Goal: Information Seeking & Learning: Learn about a topic

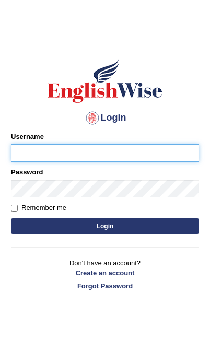
click at [117, 155] on input "Username" at bounding box center [105, 153] width 188 height 18
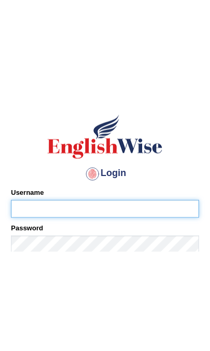
scroll to position [12, 0]
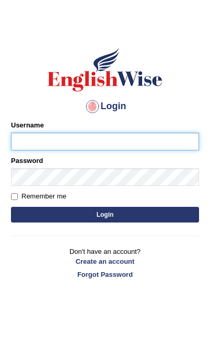
type input "[PERSON_NAME]"
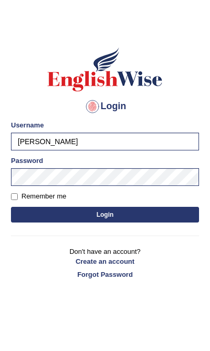
click at [153, 215] on button "Login" at bounding box center [105, 215] width 188 height 16
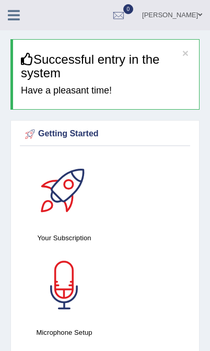
click at [9, 20] on icon at bounding box center [14, 15] width 12 height 14
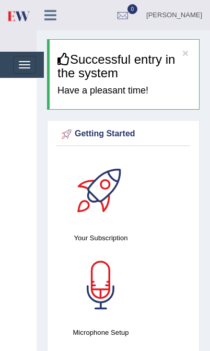
click at [26, 62] on span "button" at bounding box center [25, 61] width 12 height 1
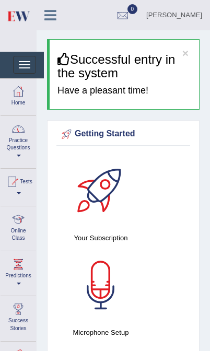
click at [23, 150] on link "Practice Questions" at bounding box center [19, 140] width 36 height 49
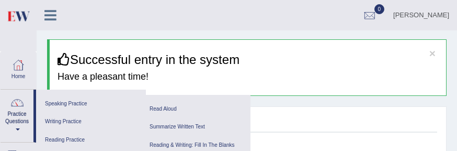
click at [196, 143] on link "Reading & Writing: Fill In The Blanks" at bounding box center [195, 145] width 99 height 18
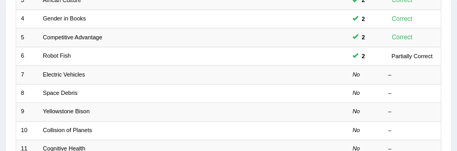
scroll to position [195, 0]
click at [63, 59] on link "Robot Fish" at bounding box center [57, 55] width 28 height 6
click at [60, 59] on link "Robot Fish" at bounding box center [57, 55] width 28 height 6
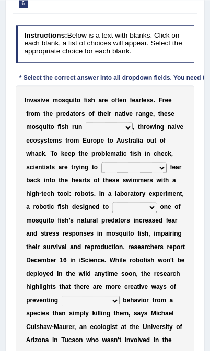
scroll to position [182, 0]
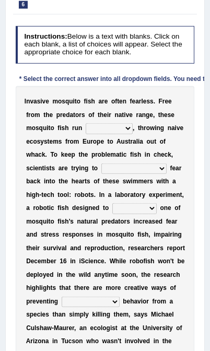
click at [86, 134] on select "occupant flippant rampant concordant" at bounding box center [109, 128] width 47 height 10
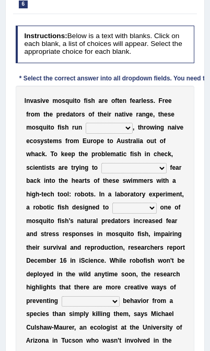
select select "occupant"
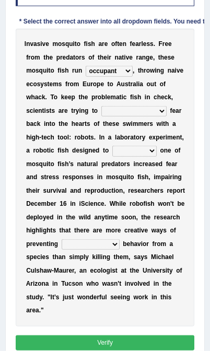
click at [147, 117] on select "accept spike strike drake" at bounding box center [133, 111] width 65 height 10
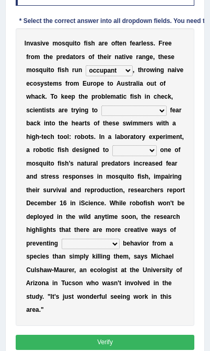
select select "strike"
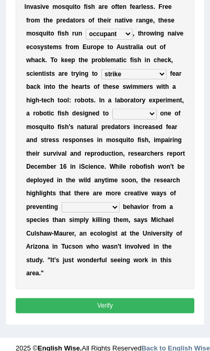
scroll to position [278, 0]
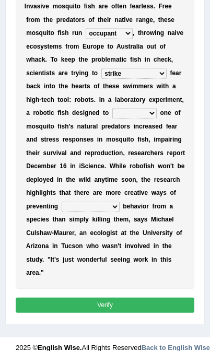
click at [112, 119] on select "bequest mimic battle conquest" at bounding box center [134, 113] width 44 height 10
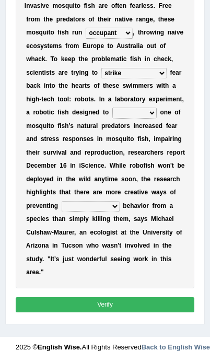
select select "mimic"
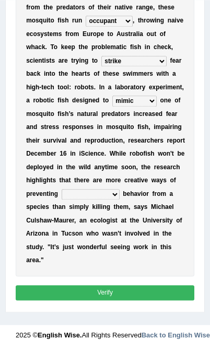
scroll to position [367, 0]
click at [75, 150] on select "unprivileged unprecedented uncharted unwanted" at bounding box center [91, 194] width 58 height 10
select select "unwanted"
click at [112, 150] on button "Verify" at bounding box center [105, 293] width 179 height 15
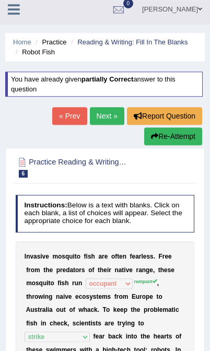
scroll to position [2, 0]
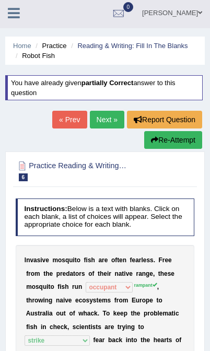
click at [105, 123] on link "Next »" at bounding box center [107, 120] width 35 height 18
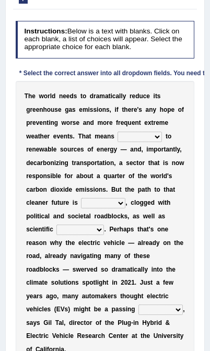
scroll to position [144, 0]
click at [118, 142] on select "grafting drafting crafting shifting" at bounding box center [140, 137] width 44 height 10
select select "shifting"
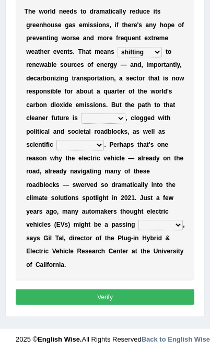
scroll to position [230, 0]
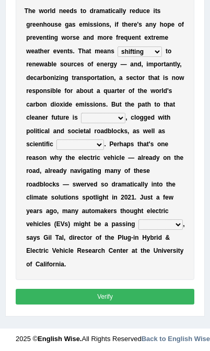
click at [81, 123] on select "daunting daunted daunt dauntless" at bounding box center [103, 118] width 44 height 10
select select "daunting"
click at [59, 150] on select "spectacles obstacles tentacles receptacles" at bounding box center [80, 145] width 48 height 10
select select "spectacles"
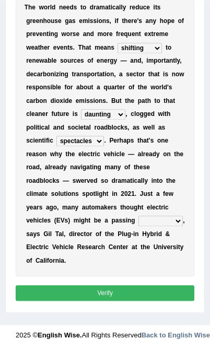
scroll to position [296, 0]
click at [139, 218] on select "fad gad tad lad" at bounding box center [161, 221] width 44 height 10
select select "lad"
click at [122, 297] on button "Verify" at bounding box center [105, 293] width 179 height 15
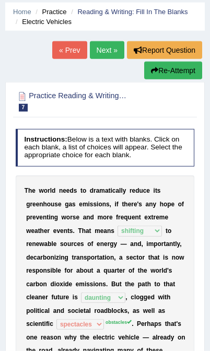
scroll to position [37, 0]
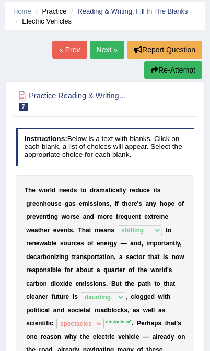
click at [189, 70] on button "Re-Attempt" at bounding box center [173, 70] width 58 height 18
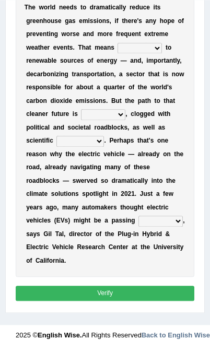
click at [140, 226] on select "fad gad tad lad" at bounding box center [161, 221] width 44 height 10
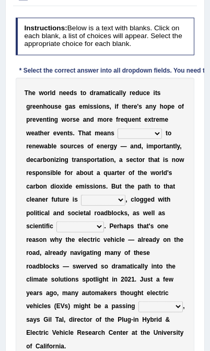
scroll to position [191, 0]
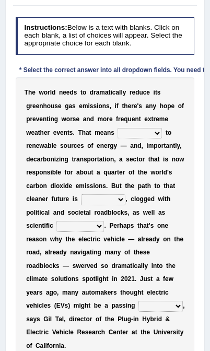
click at [118, 139] on select "grafting drafting crafting shifting" at bounding box center [140, 133] width 44 height 10
select select "shifting"
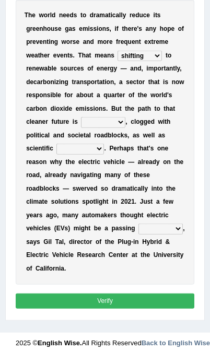
scroll to position [271, 0]
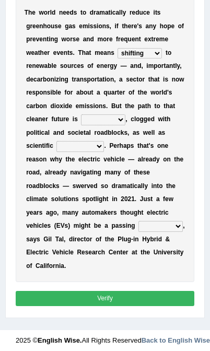
click at [81, 125] on select "daunting daunted daunt dauntless" at bounding box center [103, 120] width 44 height 10
select select "daunting"
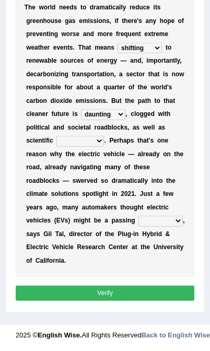
scroll to position [340, 0]
click at [56, 136] on select "spectacles obstacles tentacles receptacles" at bounding box center [80, 141] width 48 height 10
select select "obstacles"
click at [139, 219] on select "fad gad tad lad" at bounding box center [161, 221] width 44 height 10
select select "fad"
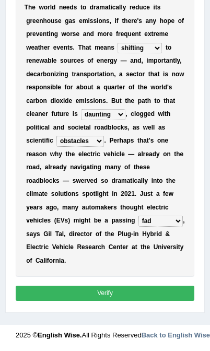
click at [116, 293] on button "Verify" at bounding box center [105, 293] width 179 height 15
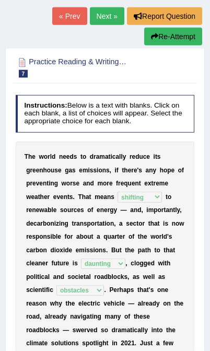
scroll to position [106, 0]
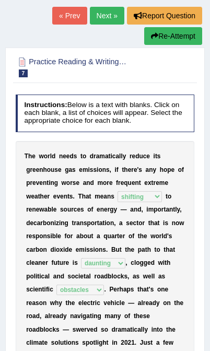
click at [102, 13] on link "Next »" at bounding box center [107, 16] width 35 height 18
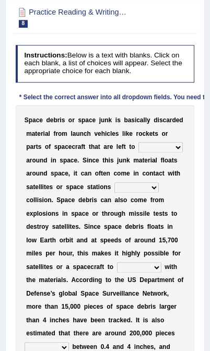
scroll to position [126, 0]
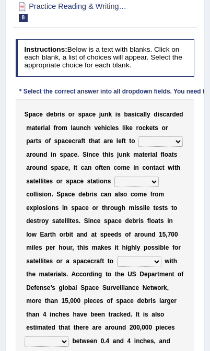
click at [139, 147] on select "twist center roam loll" at bounding box center [161, 141] width 44 height 10
select select "roam"
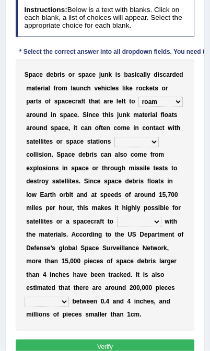
scroll to position [166, 0]
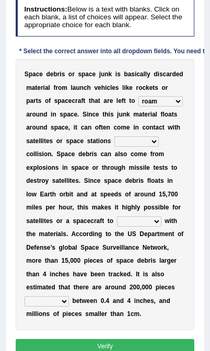
click at [159, 147] on select "risks risk risked risking" at bounding box center [137, 141] width 44 height 10
select select "risking"
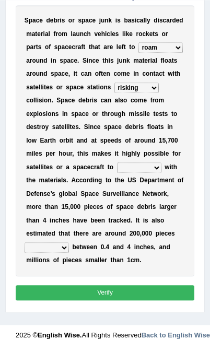
scroll to position [296, 0]
click at [162, 163] on select "collect collate collide collocate" at bounding box center [139, 168] width 44 height 10
select select "collide"
click at [69, 253] on select "sized sizing size sizes" at bounding box center [47, 248] width 44 height 10
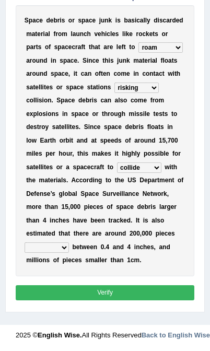
select select "sized"
click at [133, 301] on button "Verify" at bounding box center [105, 293] width 179 height 15
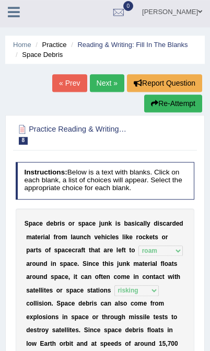
scroll to position [3, 0]
click at [102, 78] on link "Next »" at bounding box center [107, 83] width 35 height 18
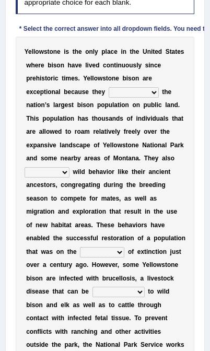
scroll to position [189, 0]
click at [117, 98] on select "congregate comprise consist compromise" at bounding box center [134, 92] width 50 height 10
select select "consist"
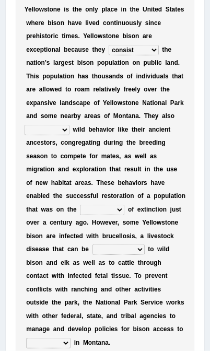
scroll to position [232, 0]
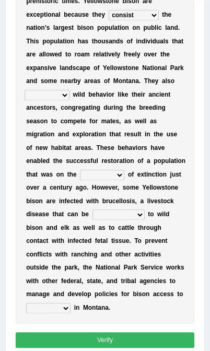
click at [70, 100] on select "exhibit disregard resist encourage" at bounding box center [47, 95] width 45 height 10
select select "exhibit"
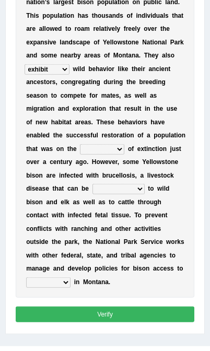
scroll to position [292, 0]
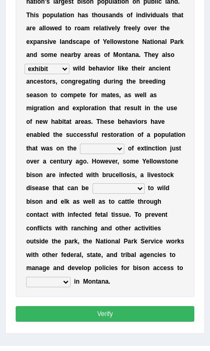
click at [104, 154] on select "brine brink danger brindle" at bounding box center [102, 149] width 44 height 10
select select "brindle"
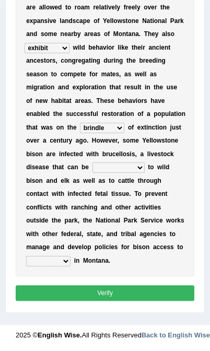
scroll to position [385, 0]
click at [93, 170] on select "transplanted transported transgressed transmitted" at bounding box center [119, 168] width 52 height 10
select select "transmitted"
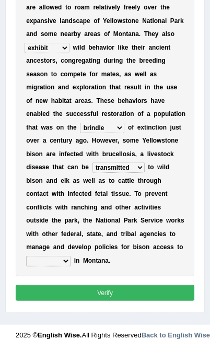
scroll to position [405, 0]
click at [71, 256] on select "habitat habitat habitant food" at bounding box center [48, 261] width 44 height 10
select select "habitat"
click at [108, 288] on button "Verify" at bounding box center [105, 293] width 179 height 15
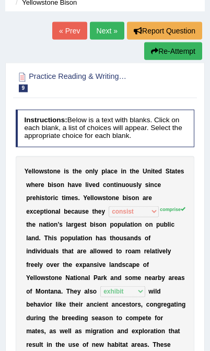
scroll to position [52, 0]
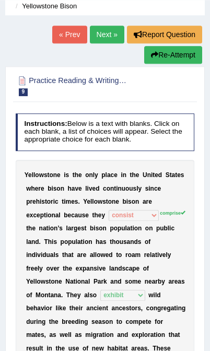
click at [184, 56] on button "Re-Attempt" at bounding box center [173, 55] width 58 height 18
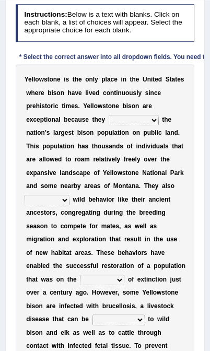
scroll to position [204, 0]
click at [117, 125] on select "congregate comprise consist compromise" at bounding box center [134, 120] width 50 height 10
select select "comprise"
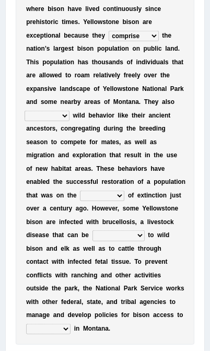
scroll to position [289, 0]
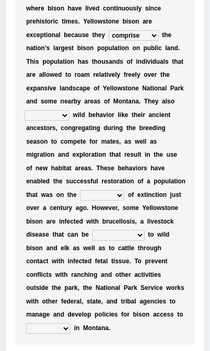
click at [70, 121] on select "exhibit disregard resist encourage" at bounding box center [47, 115] width 45 height 10
select select "exhibit"
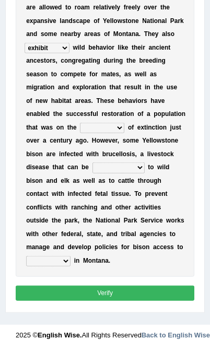
scroll to position [359, 0]
click at [105, 133] on select "brine brink danger brindle" at bounding box center [102, 128] width 44 height 10
select select "brink"
click at [112, 123] on select "brine brink danger brindle" at bounding box center [102, 128] width 44 height 10
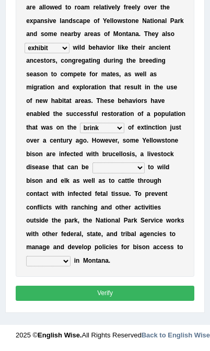
click at [93, 163] on select "transplanted transported transgressed transmitted" at bounding box center [119, 168] width 52 height 10
select select "transmitted"
click at [71, 256] on select "habitat habitat habitant food" at bounding box center [48, 261] width 44 height 10
select select "habitat"
click at [123, 293] on button "Verify" at bounding box center [105, 293] width 179 height 15
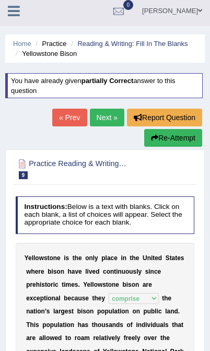
scroll to position [0, 0]
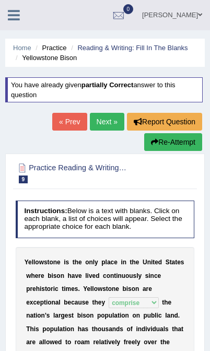
click at [110, 122] on link "Next »" at bounding box center [107, 122] width 35 height 18
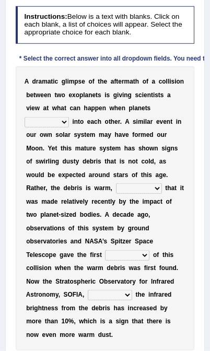
scroll to position [159, 0]
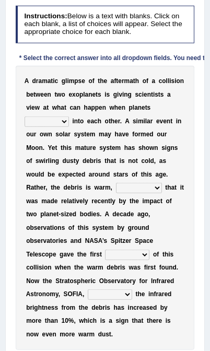
click at [69, 127] on select "crash explore roam implode" at bounding box center [47, 122] width 44 height 10
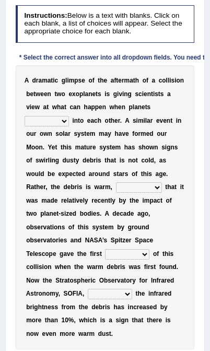
select select "crash"
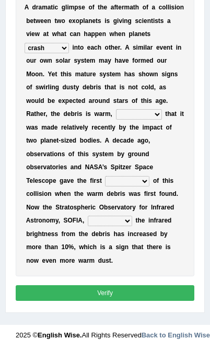
scroll to position [265, 0]
click at [116, 109] on select "reinforcing sentencing forging conducing" at bounding box center [139, 114] width 46 height 10
click at [105, 176] on select "pints faints hints taints" at bounding box center [127, 181] width 44 height 10
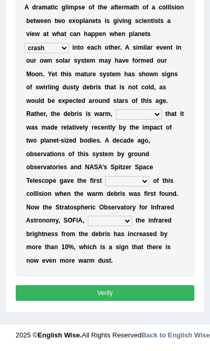
select select "hints"
click at [124, 216] on select "concealed revealed repealed unsealed" at bounding box center [110, 221] width 44 height 10
select select "revealed"
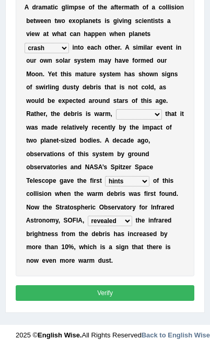
click at [116, 120] on select "reinforcing sentencing forging conducing" at bounding box center [139, 114] width 46 height 10
select select "sentencing"
click at [119, 301] on button "Verify" at bounding box center [105, 293] width 179 height 15
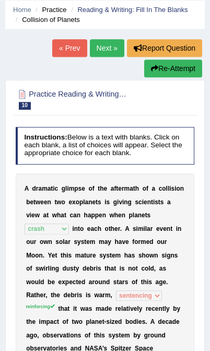
scroll to position [36, 0]
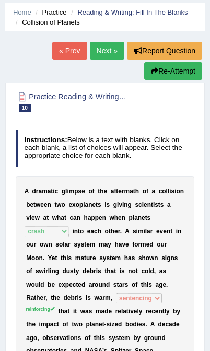
click at [160, 73] on button "Re-Attempt" at bounding box center [173, 71] width 58 height 18
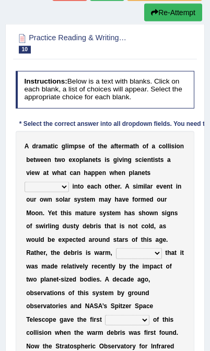
scroll to position [139, 0]
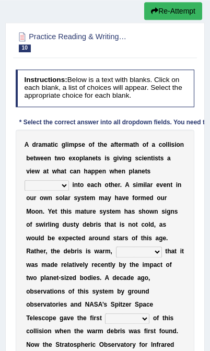
click at [69, 191] on select "crash explore roam implode" at bounding box center [47, 185] width 44 height 10
select select "crash"
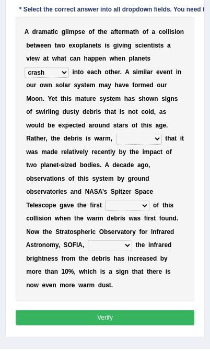
scroll to position [253, 0]
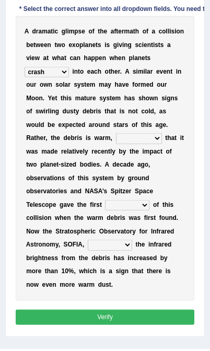
click at [116, 144] on select "reinforcing sentencing forging conducing" at bounding box center [139, 138] width 46 height 10
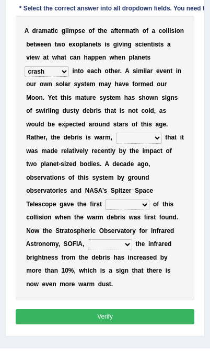
select select "reinforcing"
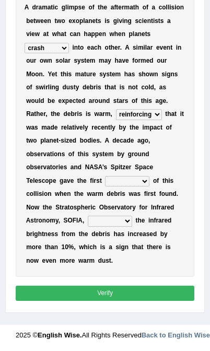
scroll to position [340, 0]
click at [105, 176] on select "pints faints hints taints" at bounding box center [127, 181] width 44 height 10
select select "hints"
click at [131, 216] on select "concealed revealed repealed unsealed" at bounding box center [110, 221] width 44 height 10
select select "revealed"
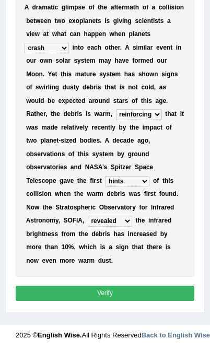
click at [129, 296] on button "Verify" at bounding box center [105, 293] width 179 height 15
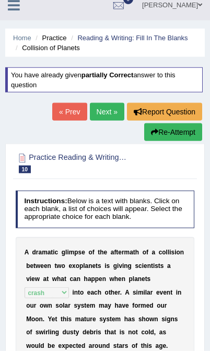
scroll to position [10, 0]
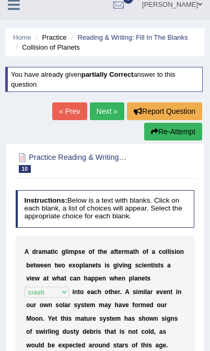
click at [108, 111] on link "Next »" at bounding box center [107, 111] width 35 height 18
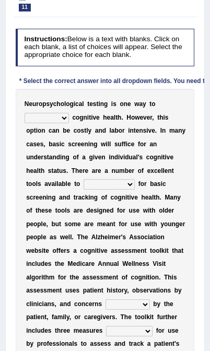
scroll to position [138, 0]
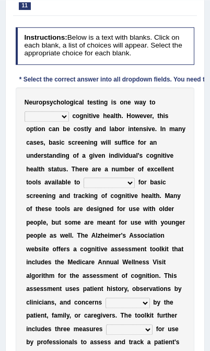
click at [58, 122] on select "obsess assess possess access" at bounding box center [47, 116] width 44 height 10
select select "assess"
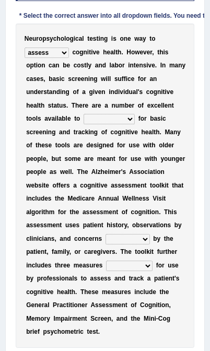
scroll to position [202, 0]
click at [105, 124] on select "stationers practitioners petitioners questioners" at bounding box center [109, 119] width 51 height 10
select select "practitioners"
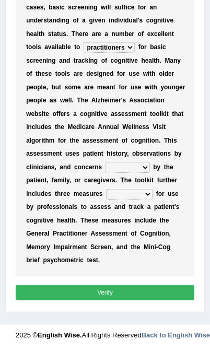
scroll to position [351, 0]
click at [106, 163] on select "raised rising arising praised" at bounding box center [128, 168] width 44 height 10
select select "raised"
click at [111, 189] on select "validated intimidated dilapidated antedated" at bounding box center [129, 194] width 47 height 10
select select "validated"
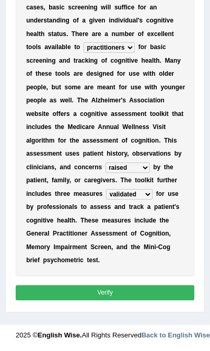
click at [113, 189] on select "validated intimidated dilapidated antedated" at bounding box center [129, 194] width 47 height 10
click at [123, 292] on button "Verify" at bounding box center [105, 293] width 179 height 15
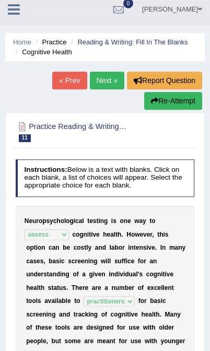
scroll to position [0, 0]
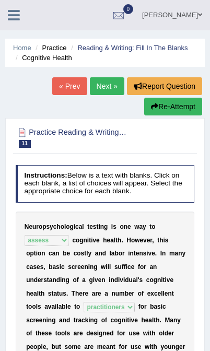
click at [98, 87] on link "Next »" at bounding box center [107, 86] width 35 height 18
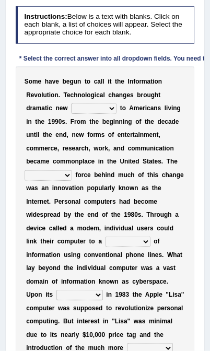
scroll to position [159, 0]
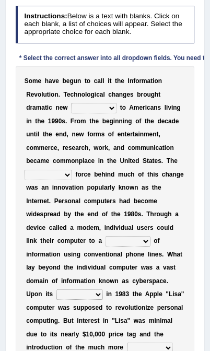
click at [71, 113] on select "challenges puzzles options confusion" at bounding box center [93, 108] width 45 height 10
select select "challenges"
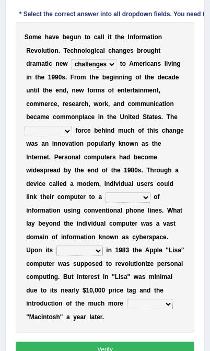
scroll to position [204, 0]
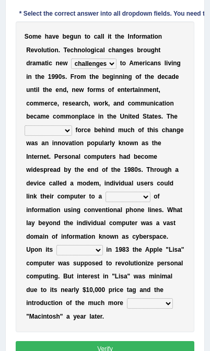
click at [72, 136] on select "unremitting uninspiring driving insinuating" at bounding box center [49, 130] width 48 height 10
select select "driving"
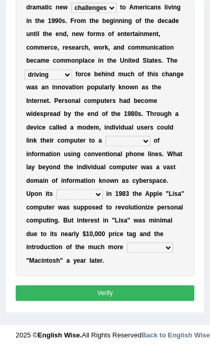
scroll to position [337, 0]
click at [106, 136] on select "magnitude bulk wealth volume" at bounding box center [128, 141] width 45 height 10
select select "volume"
click at [103, 189] on select "relief release publication emission" at bounding box center [79, 194] width 47 height 10
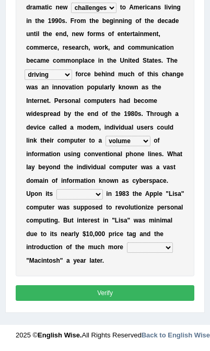
select select "release"
click at [127, 253] on select "convenient affordable advanced formidable" at bounding box center [150, 248] width 46 height 10
select select "affordable"
click at [153, 291] on button "Verify" at bounding box center [105, 293] width 179 height 15
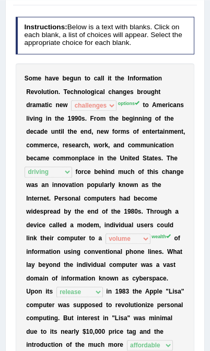
scroll to position [148, 0]
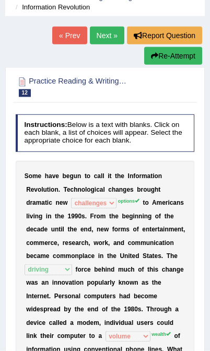
click at [191, 55] on button "Re-Attempt" at bounding box center [173, 56] width 58 height 18
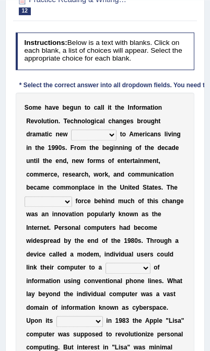
scroll to position [178, 0]
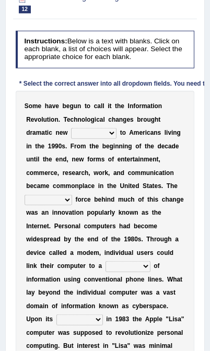
click at [71, 139] on select "challenges puzzles options confusion" at bounding box center [93, 133] width 45 height 10
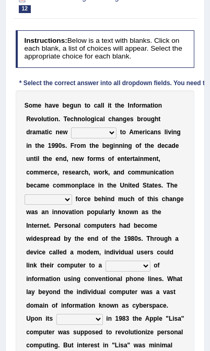
select select "options"
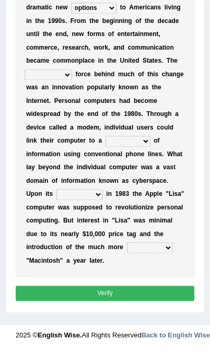
scroll to position [309, 0]
click at [72, 80] on select "unremitting uninspiring driving insinuating" at bounding box center [49, 75] width 48 height 10
select select "driving"
click at [106, 146] on select "magnitude bulk wealth volume" at bounding box center [128, 141] width 45 height 10
select select "wealth"
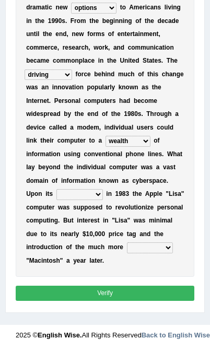
click at [103, 200] on select "relief release publication emission" at bounding box center [79, 194] width 47 height 10
select select "release"
click at [127, 253] on select "convenient affordable advanced formidable" at bounding box center [150, 248] width 46 height 10
select select "affordable"
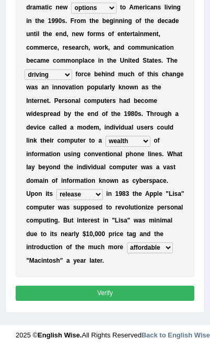
click at [118, 295] on button "Verify" at bounding box center [105, 293] width 179 height 15
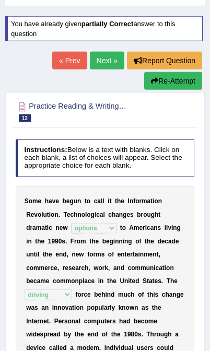
scroll to position [59, 0]
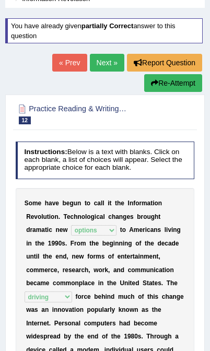
click at [106, 59] on link "Next »" at bounding box center [107, 63] width 35 height 18
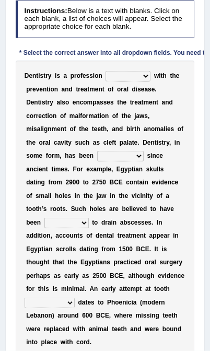
scroll to position [165, 0]
click at [149, 82] on select "agreed dealt concerned taken" at bounding box center [128, 76] width 45 height 10
click at [146, 82] on select "agreed dealt concerned taken" at bounding box center [128, 76] width 45 height 10
select select "dealt"
click at [151, 82] on select "agreed dealt concerned taken" at bounding box center [128, 76] width 45 height 10
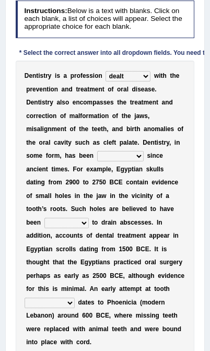
click at [151, 82] on select "agreed dealt concerned taken" at bounding box center [128, 76] width 45 height 10
click at [113, 162] on select "criticized replaced practiced abandoned" at bounding box center [120, 156] width 47 height 10
select select "practiced"
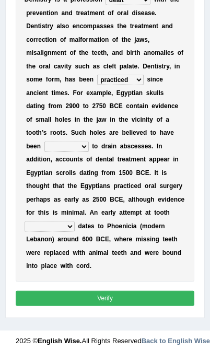
scroll to position [242, 0]
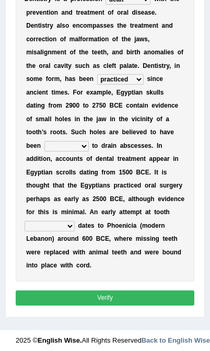
click at [89, 152] on select "fluctuated laminated drilled sealed" at bounding box center [66, 146] width 44 height 10
select select "drilled"
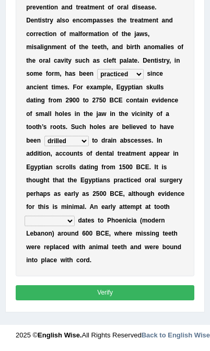
scroll to position [310, 0]
click at [75, 216] on select "reparation sacrament restitution replacement" at bounding box center [50, 221] width 50 height 10
select select "replacement"
click at [112, 290] on button "Verify" at bounding box center [105, 293] width 179 height 15
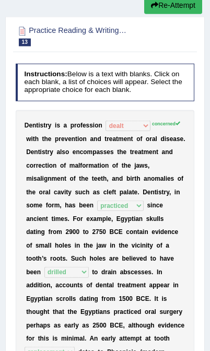
scroll to position [102, 0]
